Goal: Task Accomplishment & Management: Use online tool/utility

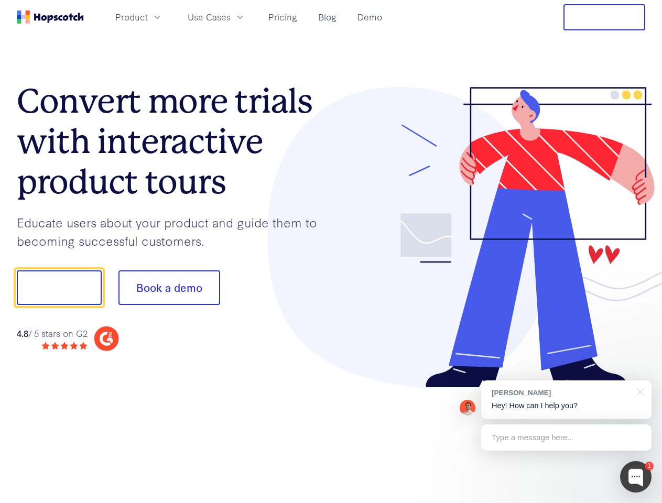
click at [331, 252] on div at bounding box center [488, 237] width 315 height 301
click at [148, 17] on span "Product" at bounding box center [131, 16] width 33 height 13
click at [231, 17] on span "Use Cases" at bounding box center [209, 16] width 43 height 13
click at [604, 17] on button "Free Trial" at bounding box center [605, 17] width 82 height 26
click at [59, 288] on button "Show me!" at bounding box center [59, 288] width 85 height 35
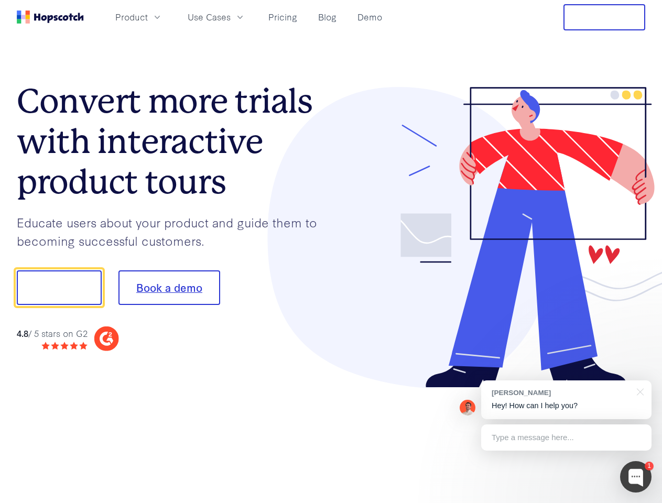
click at [169, 288] on button "Book a demo" at bounding box center [169, 288] width 102 height 35
click at [636, 477] on div at bounding box center [635, 476] width 31 height 31
click at [566, 400] on div "[PERSON_NAME] Hey! How can I help you?" at bounding box center [566, 400] width 170 height 39
click at [639, 391] on div at bounding box center [553, 287] width 197 height 350
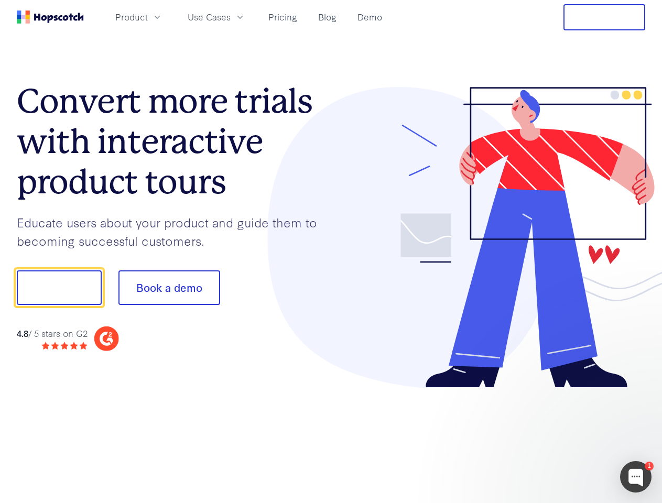
click at [566, 438] on div at bounding box center [553, 287] width 197 height 350
